Goal: Information Seeking & Learning: Find specific fact

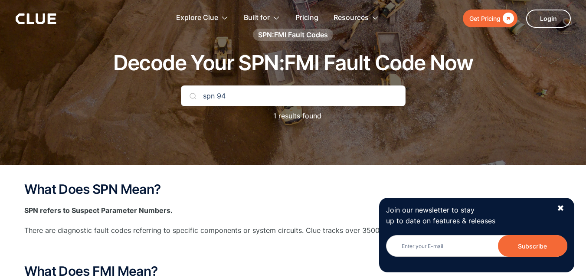
scroll to position [42, 0]
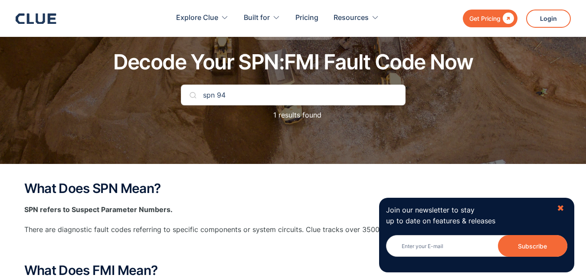
click at [562, 208] on div "✖" at bounding box center [560, 208] width 7 height 11
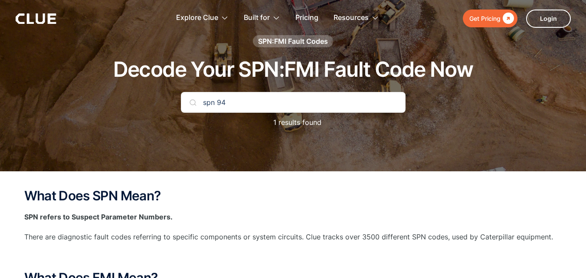
scroll to position [0, 0]
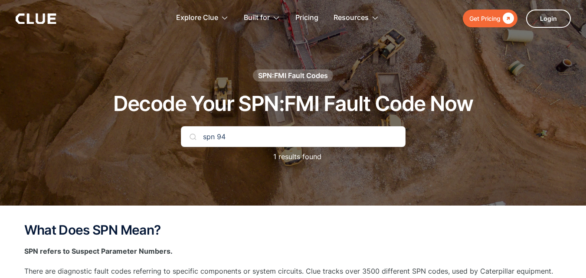
click at [329, 140] on input "spn 94" at bounding box center [293, 136] width 225 height 21
click at [365, 56] on div at bounding box center [293, 103] width 586 height 206
click at [330, 137] on input "spn 94 fmi 17" at bounding box center [293, 136] width 225 height 21
type input "s"
